Goal: Transaction & Acquisition: Purchase product/service

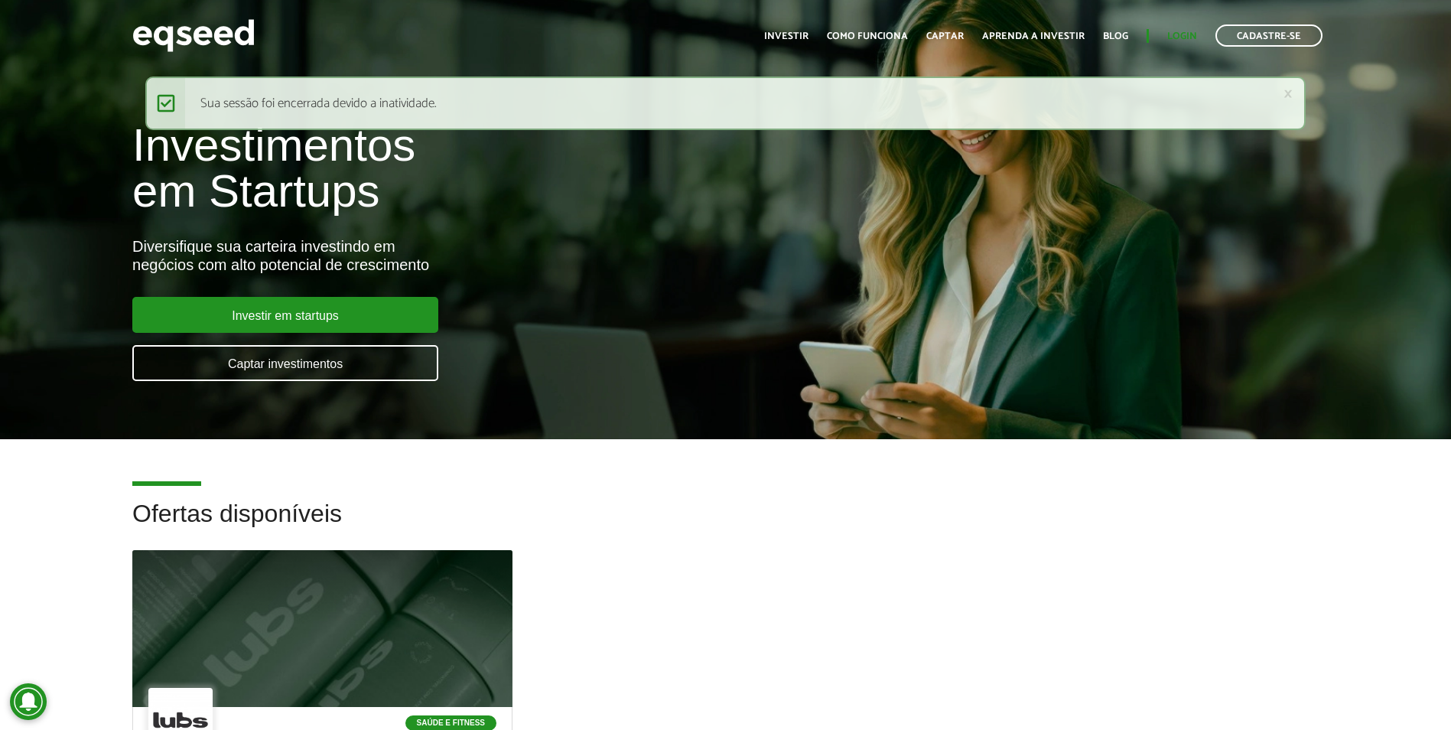
click at [1196, 29] on ul "Início Investir Como funciona Captar Aprenda a investir Blog Login Cadastre-se" at bounding box center [1044, 35] width 574 height 22
click at [1187, 41] on link "Login" at bounding box center [1182, 36] width 30 height 10
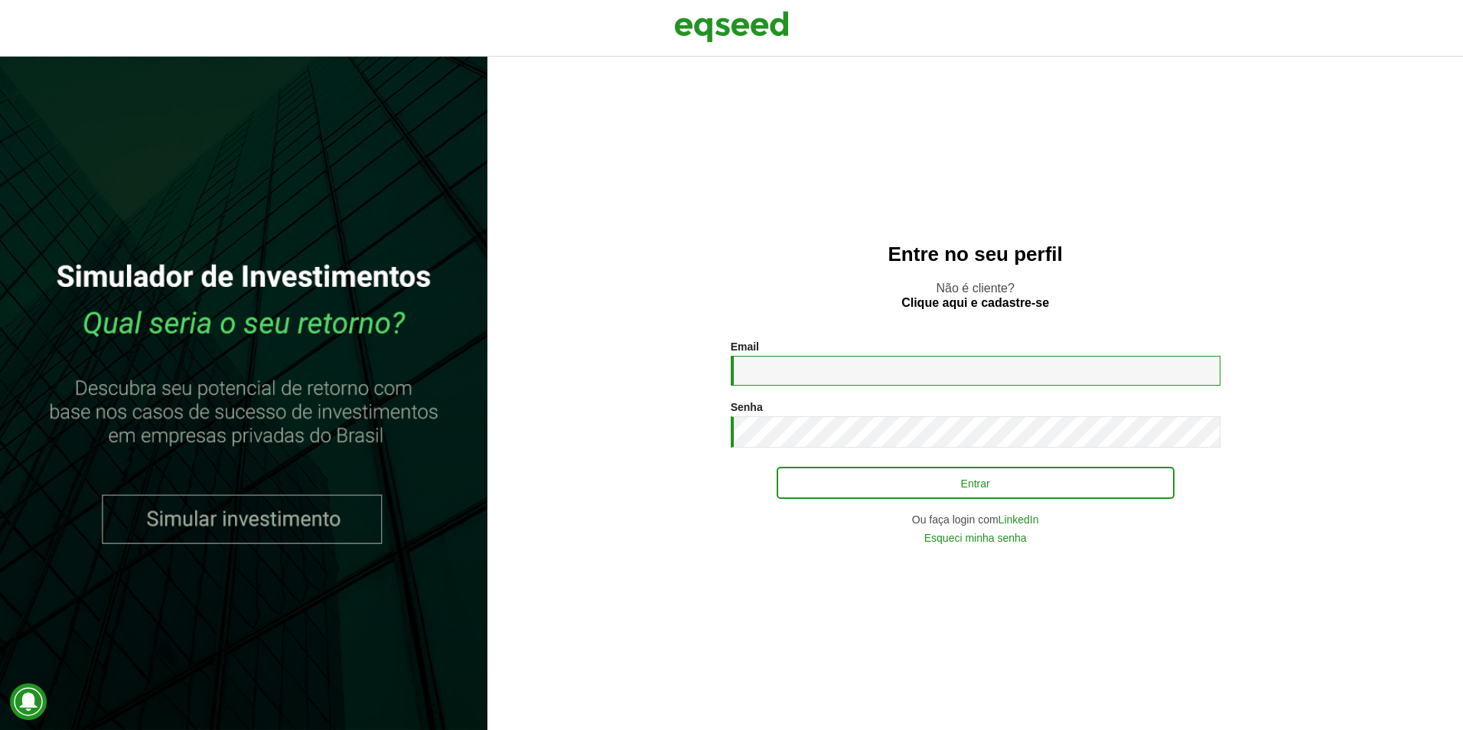
type input "**********"
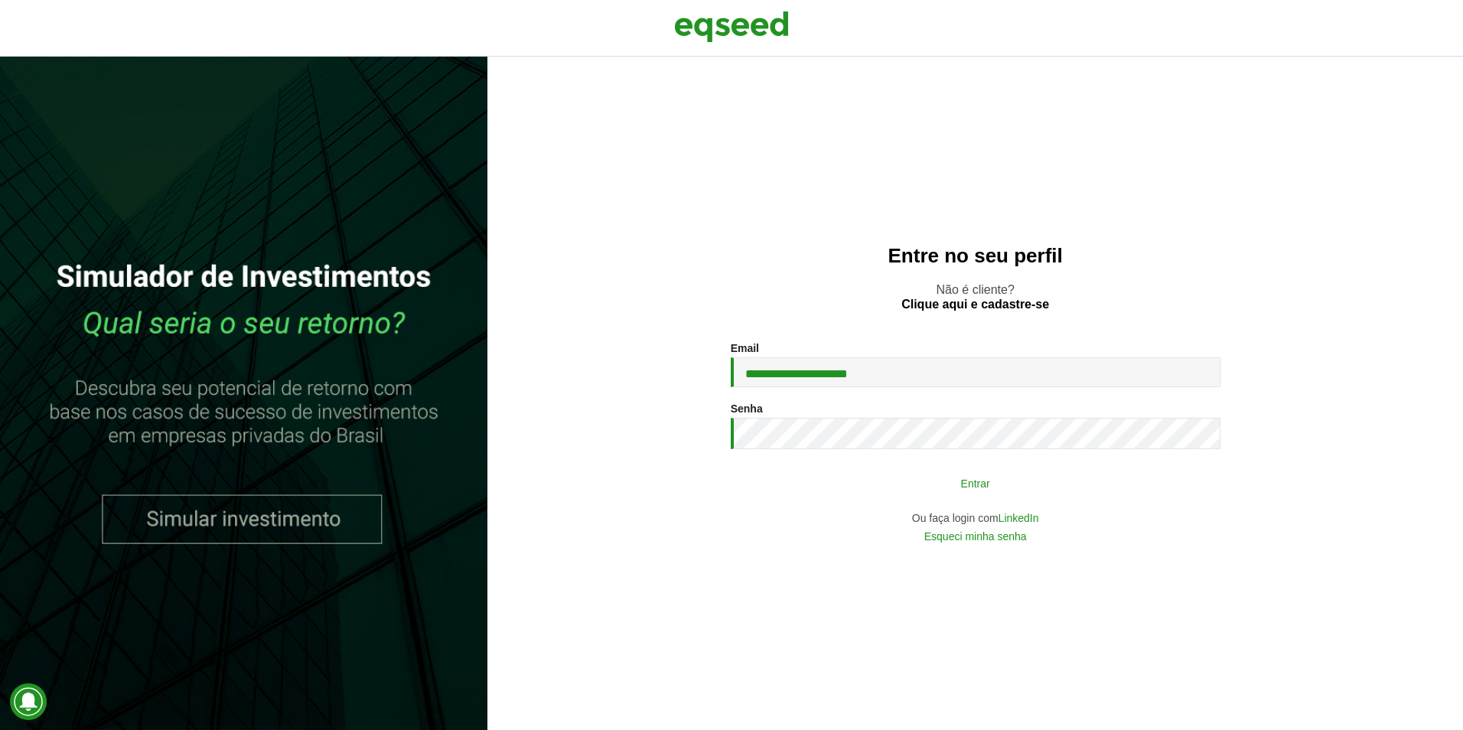
click at [973, 482] on button "Entrar" at bounding box center [975, 482] width 398 height 29
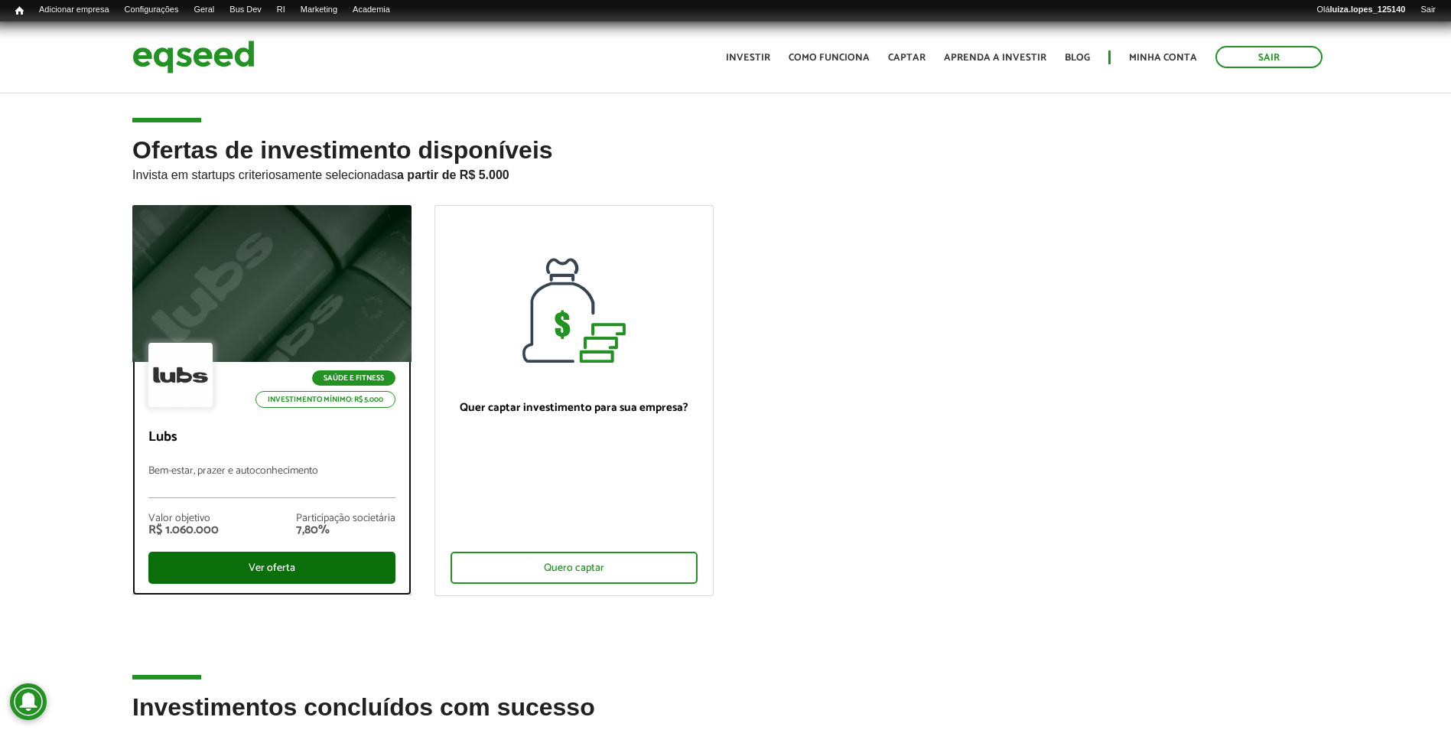
click at [237, 566] on div "Ver oferta" at bounding box center [271, 568] width 247 height 32
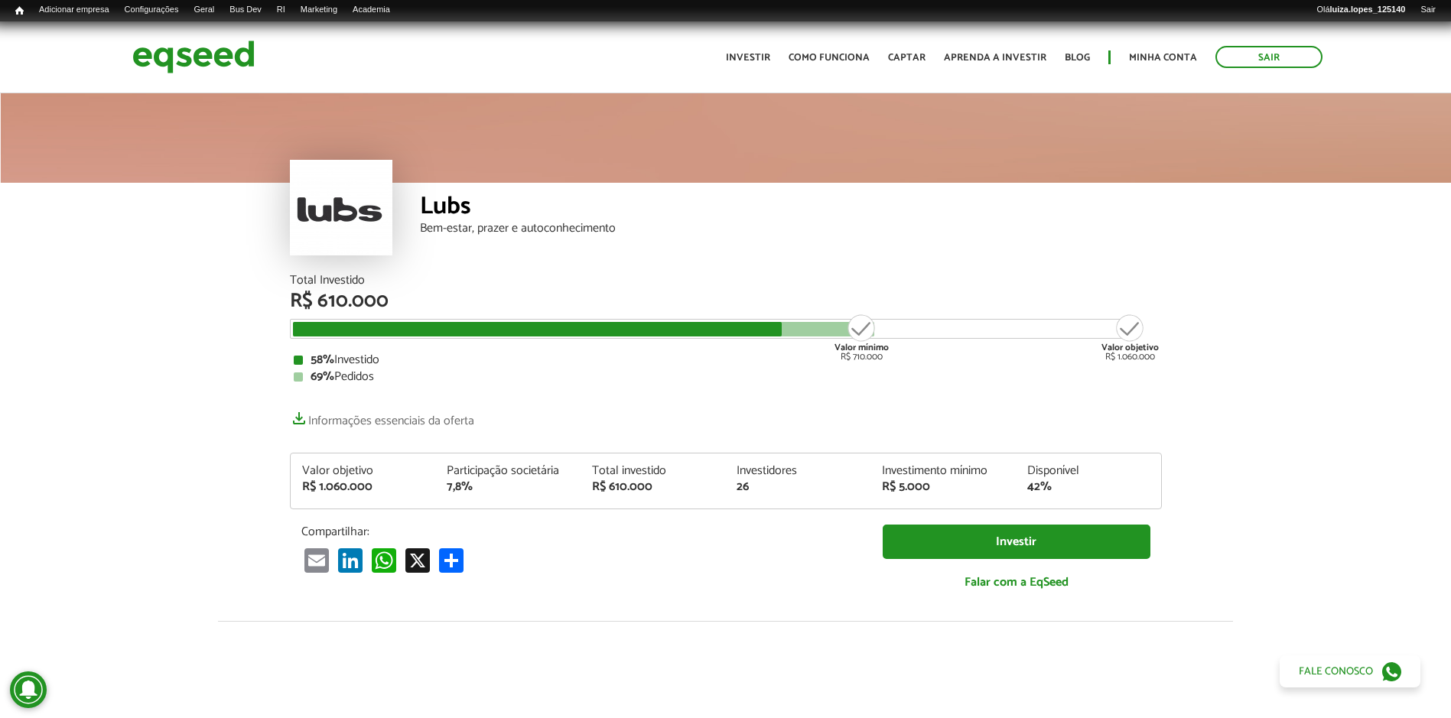
scroll to position [1789, 0]
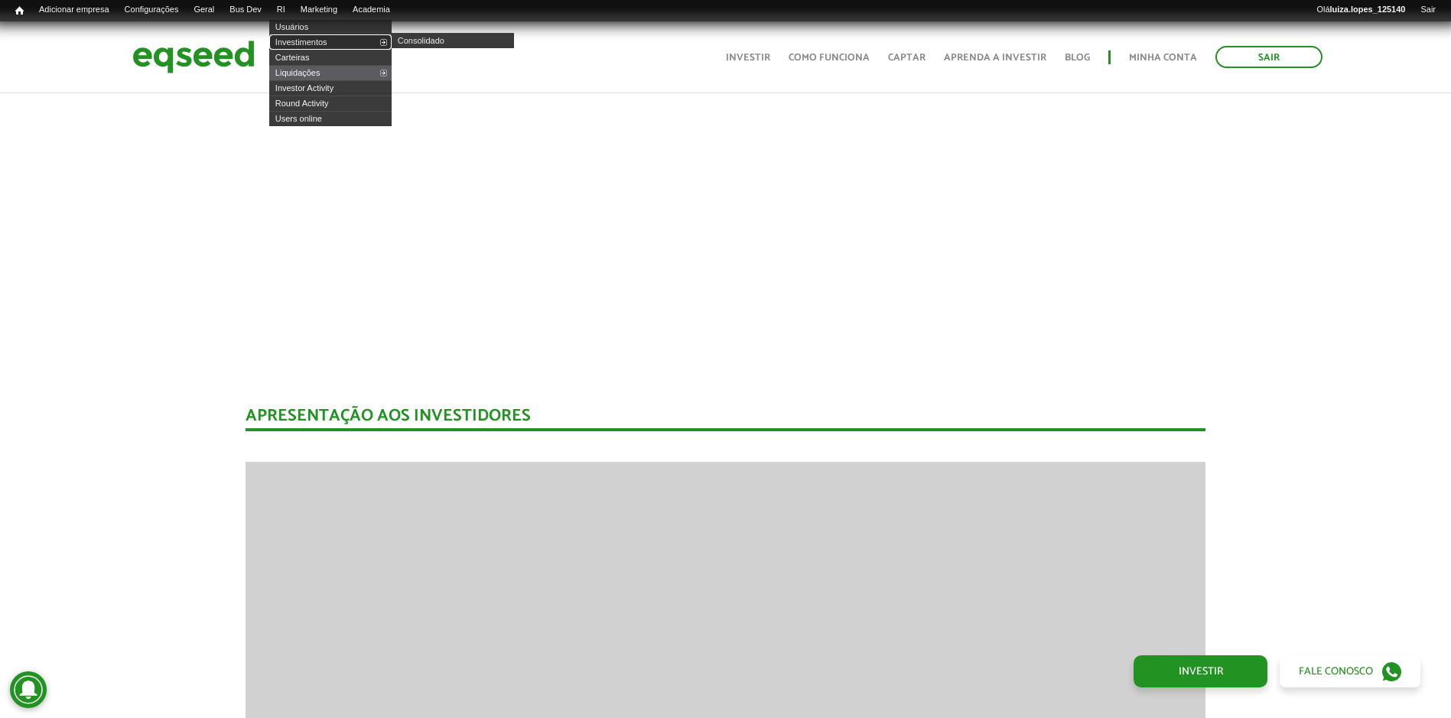
click at [317, 38] on link "Investimentos" at bounding box center [330, 41] width 122 height 15
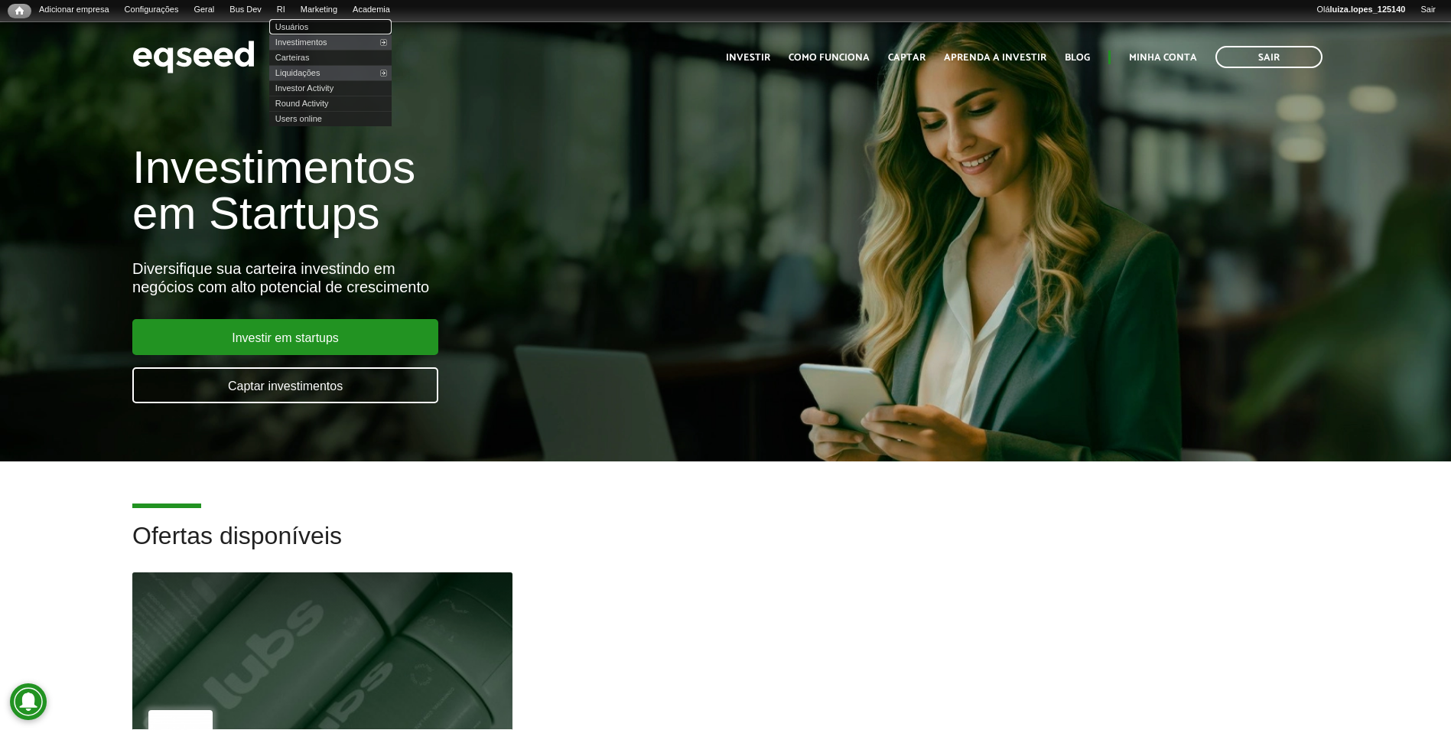
click at [319, 24] on link "Usuários" at bounding box center [330, 26] width 122 height 15
